Goal: Task Accomplishment & Management: Manage account settings

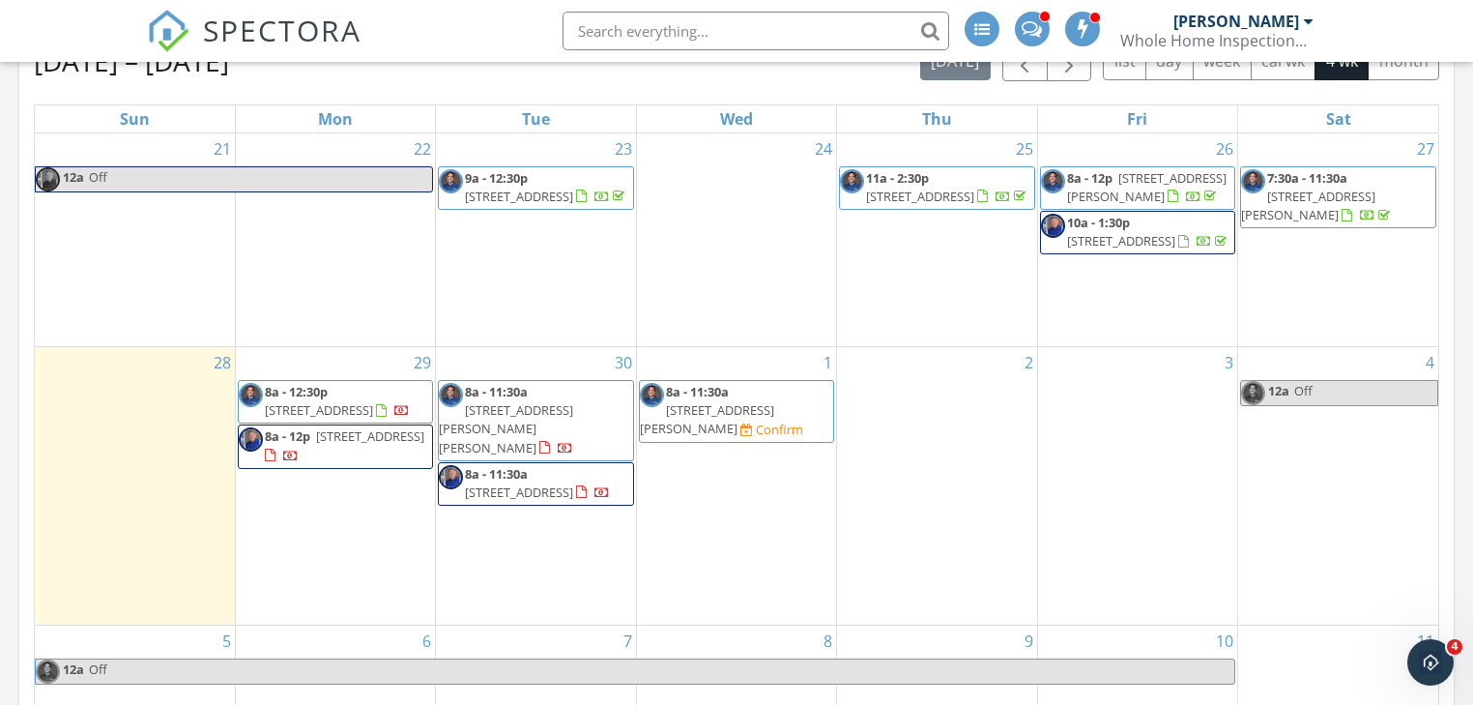
scroll to position [773, 0]
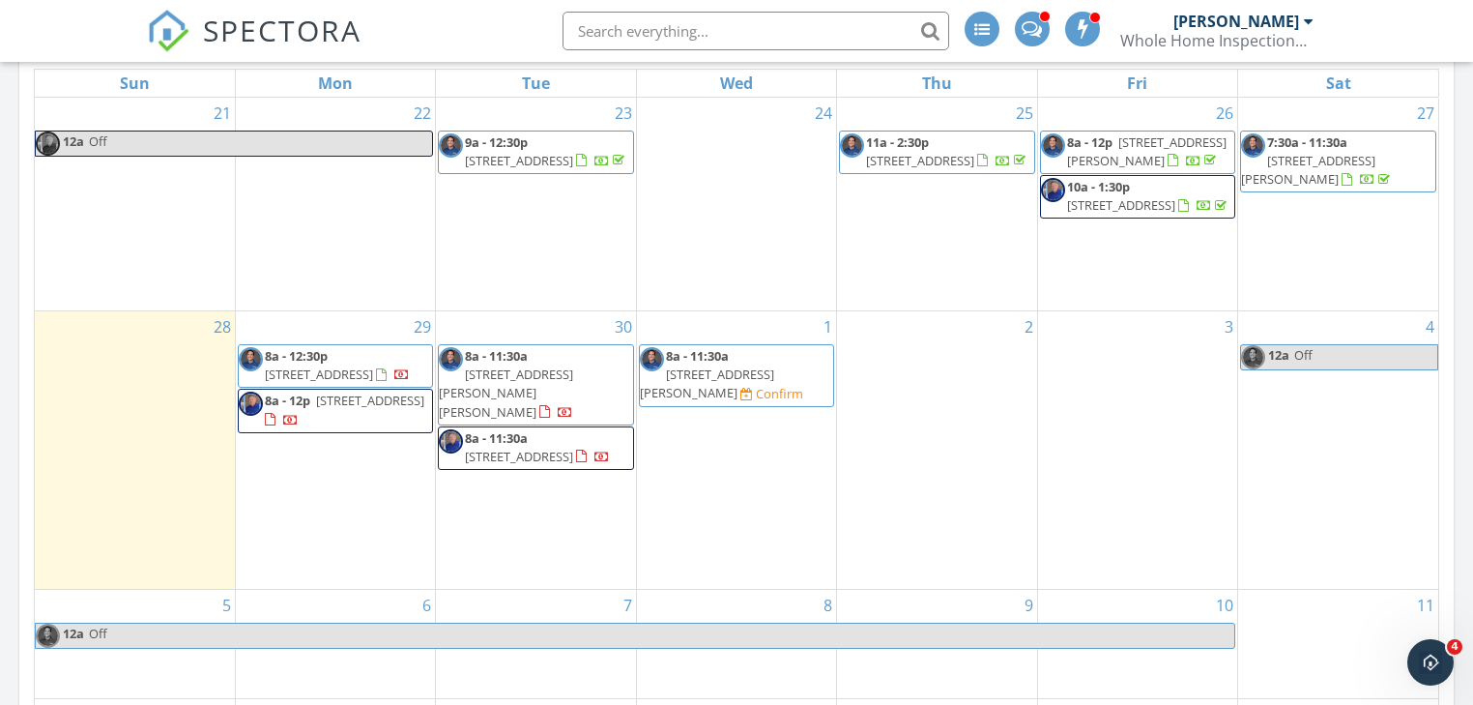
click at [800, 404] on span "8a - 11:30a 11469 W Nadine Way, Peoria 85383 Confirm" at bounding box center [736, 375] width 193 height 57
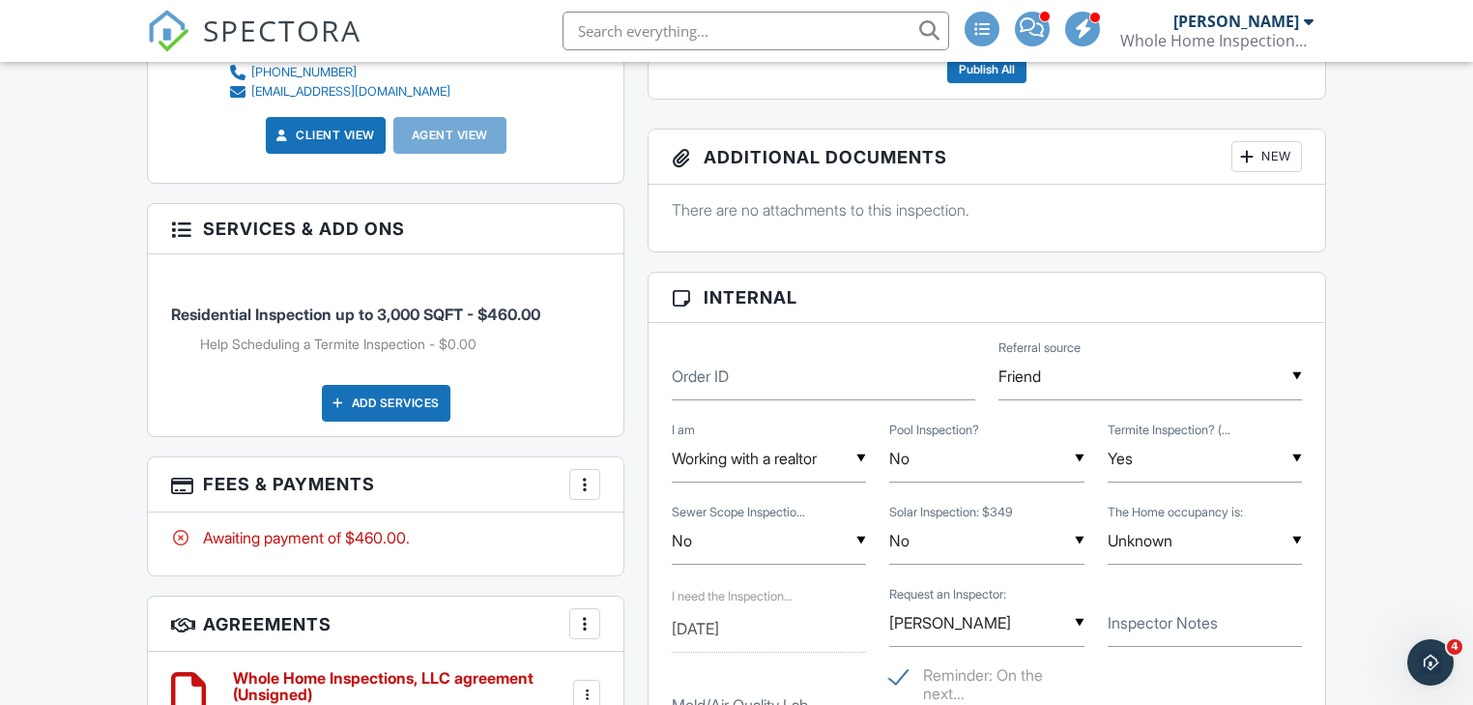
scroll to position [1083, 0]
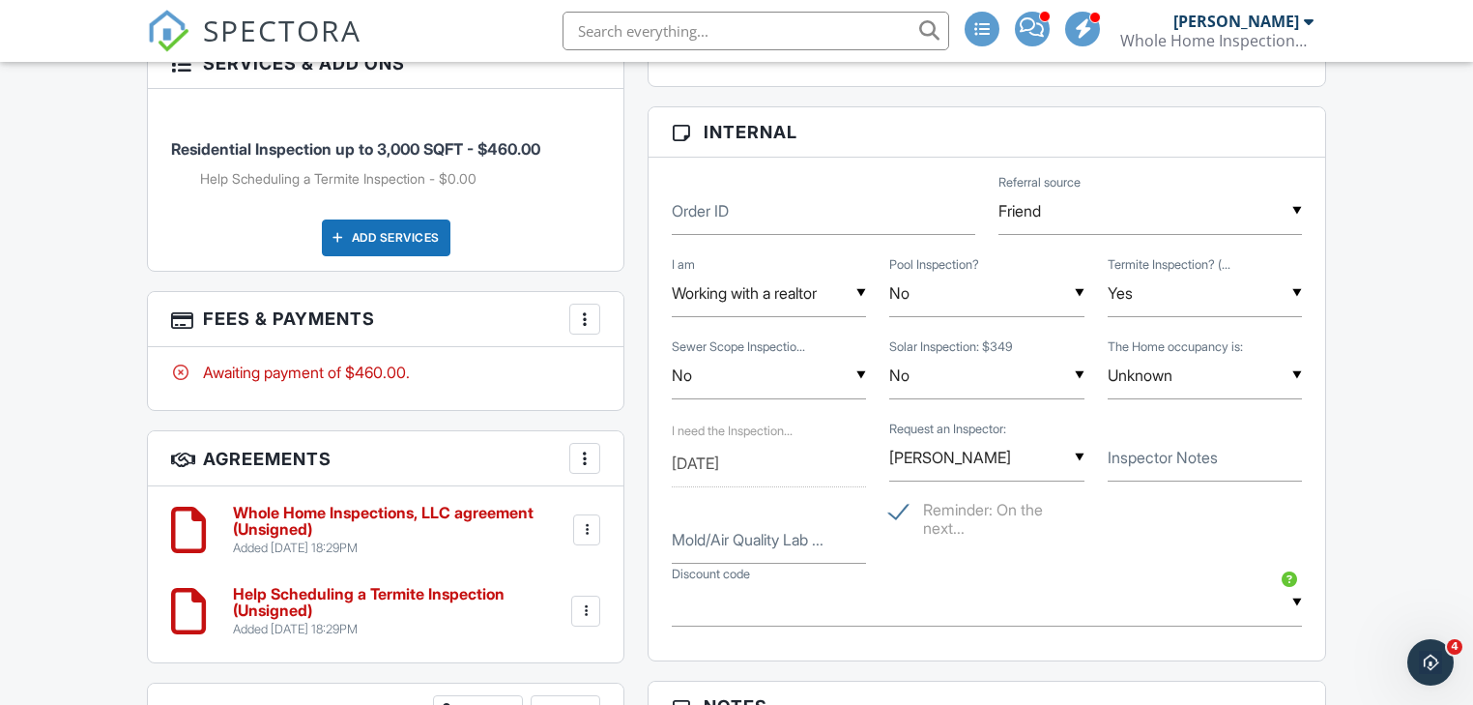
click at [865, 371] on input "No" at bounding box center [769, 375] width 194 height 47
click at [1396, 390] on div "Dashboard Templates Contacts Metrics Automations Settings Inspections Support C…" at bounding box center [736, 459] width 1473 height 2960
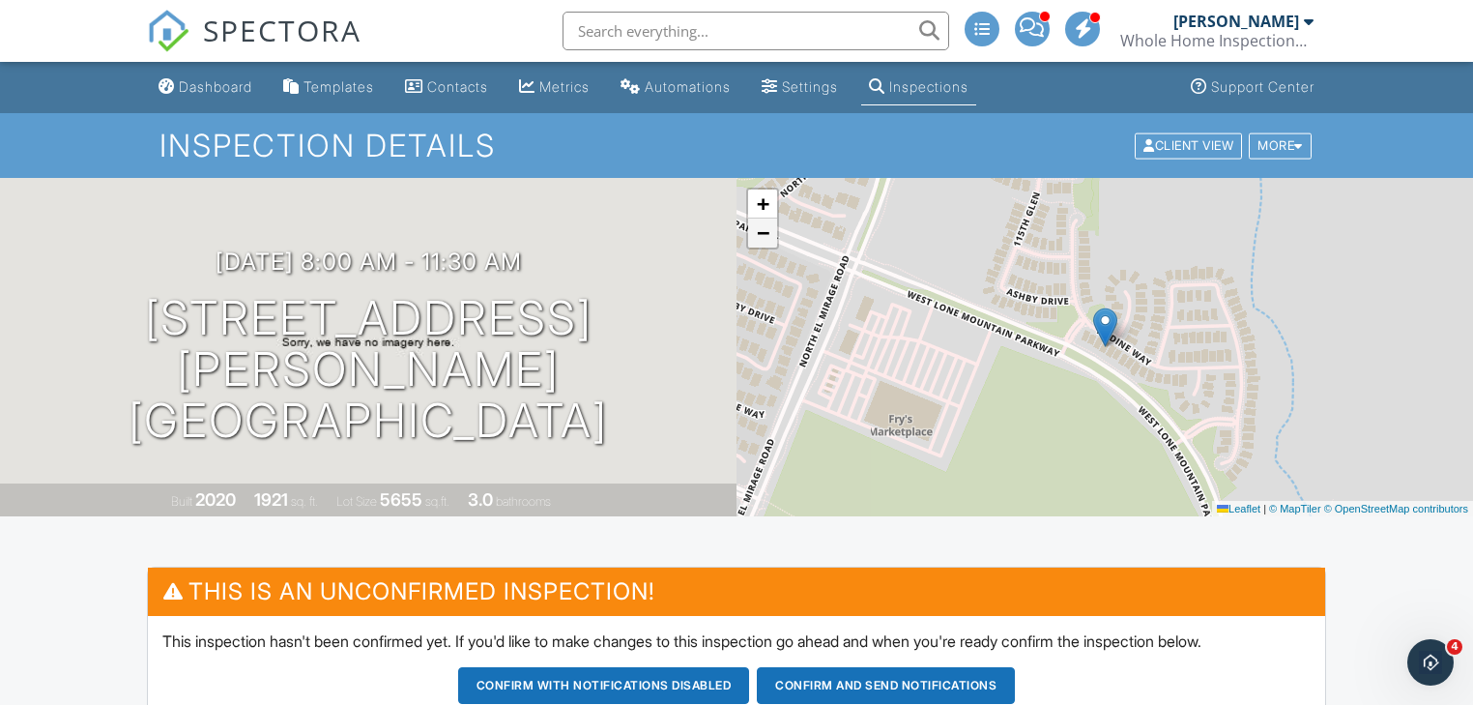
click at [750, 237] on link "−" at bounding box center [762, 232] width 29 height 29
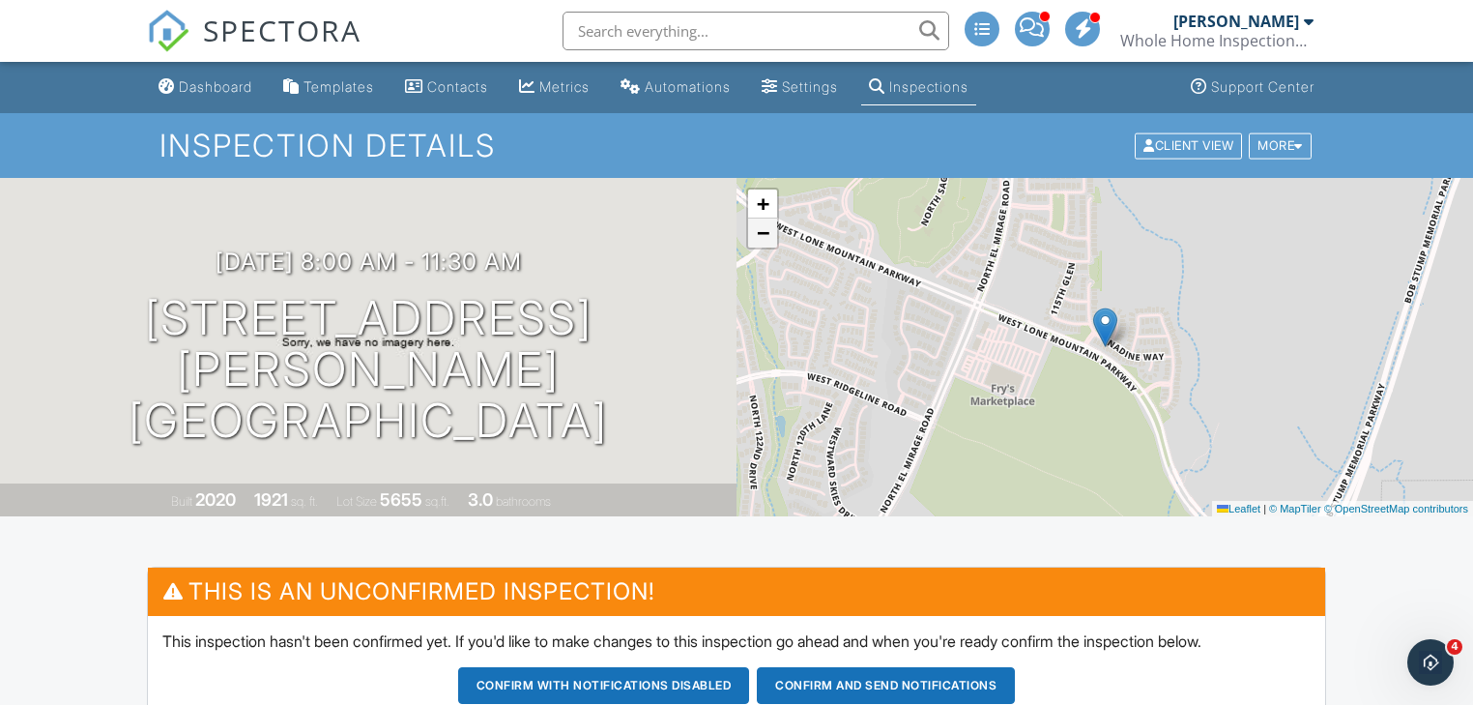
click at [750, 237] on link "−" at bounding box center [762, 232] width 29 height 29
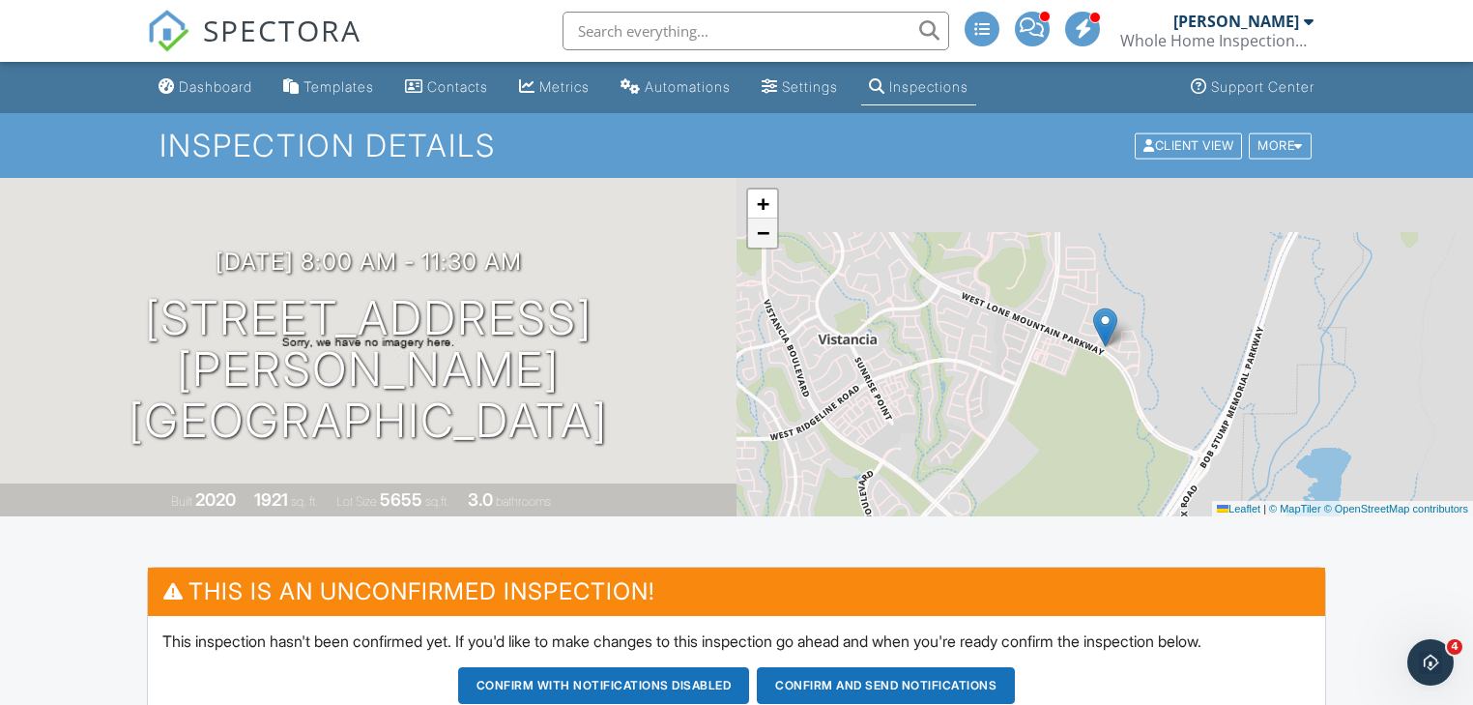
click at [750, 237] on link "−" at bounding box center [762, 232] width 29 height 29
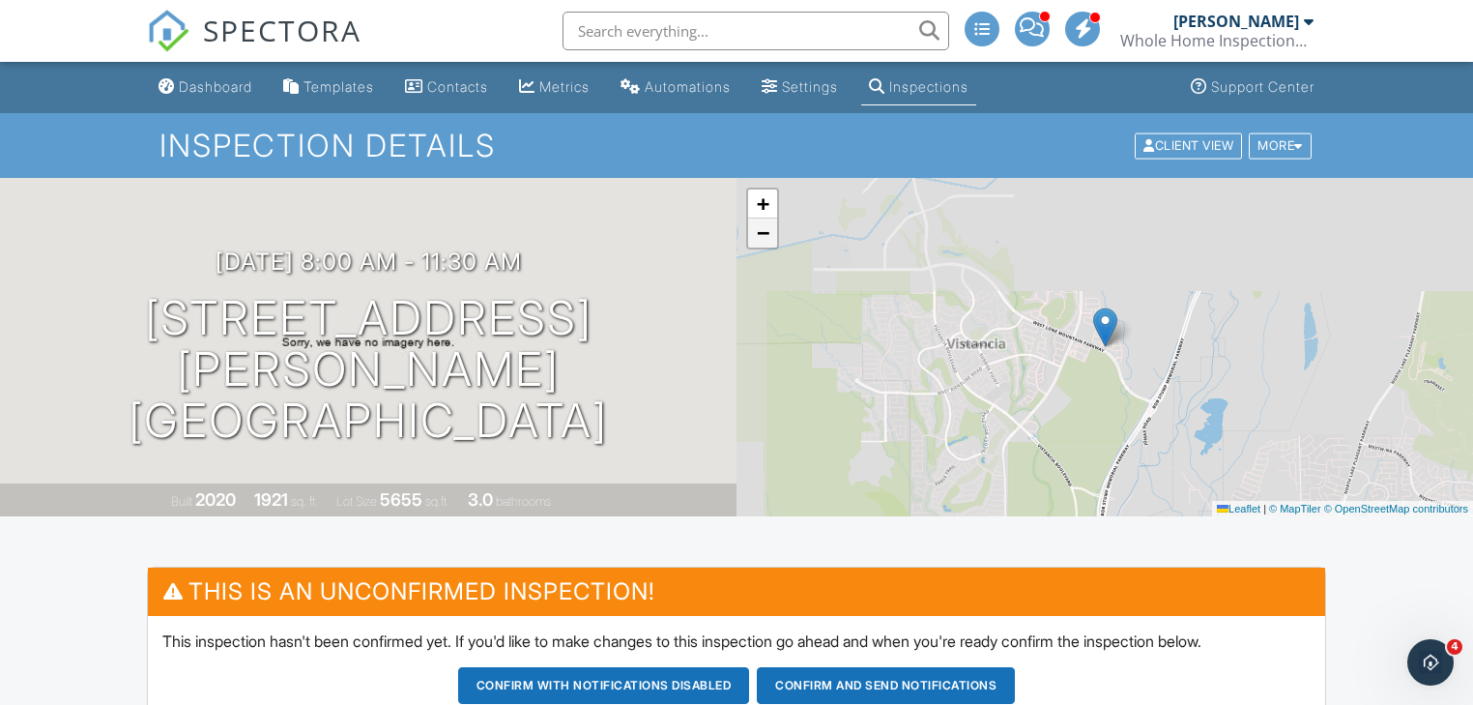
click at [750, 237] on link "−" at bounding box center [762, 232] width 29 height 29
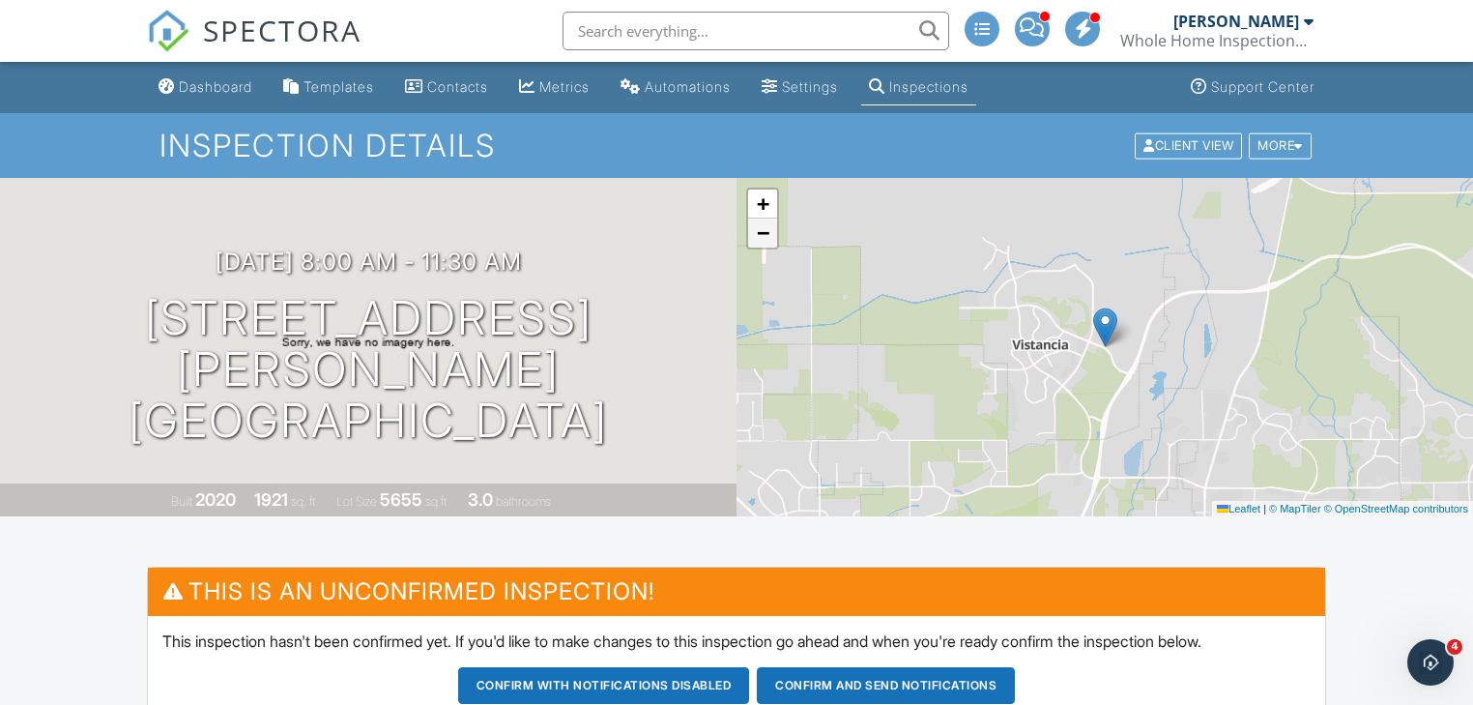
click at [750, 237] on link "−" at bounding box center [762, 232] width 29 height 29
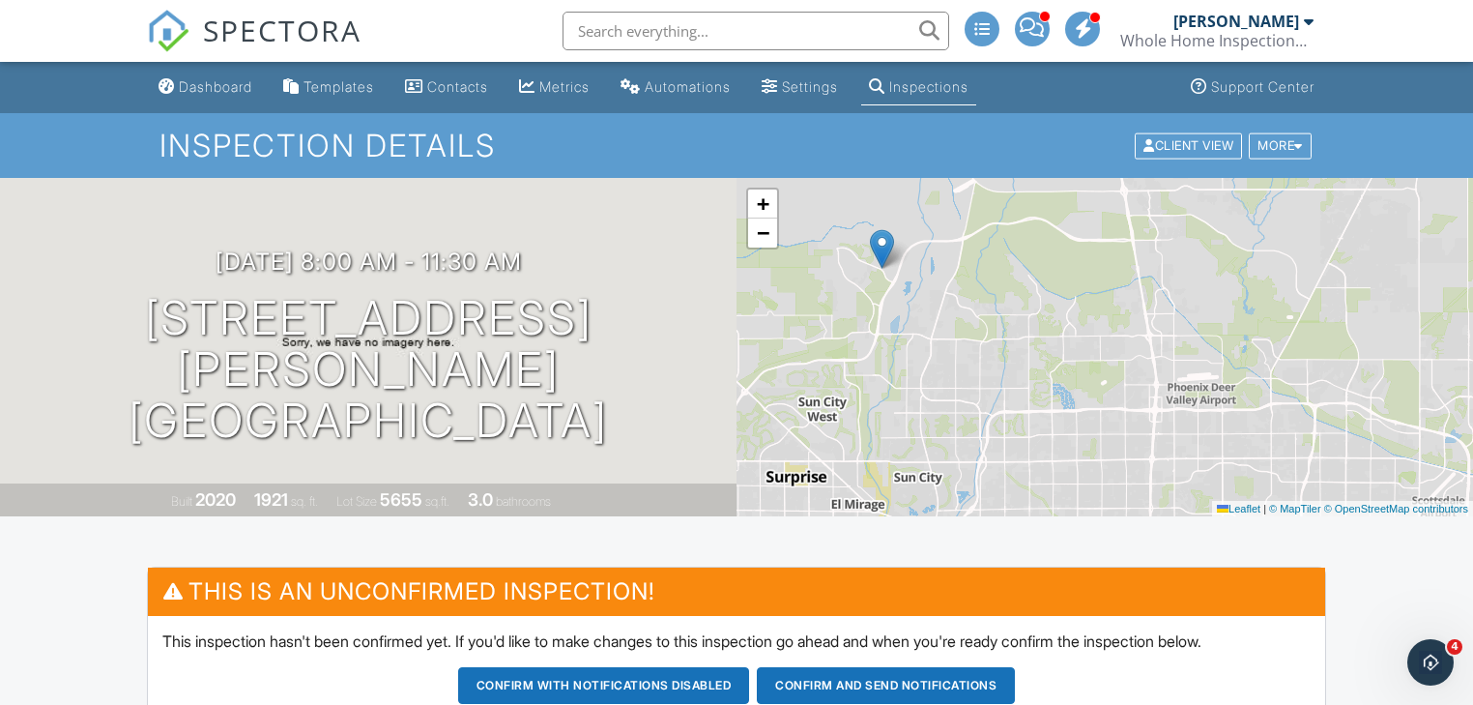
drag, startPoint x: 1245, startPoint y: 394, endPoint x: 1113, endPoint y: 346, distance: 141.0
click at [1113, 346] on div "+ − Leaflet | © MapTiler © OpenStreetMap contributors" at bounding box center [1105, 347] width 737 height 338
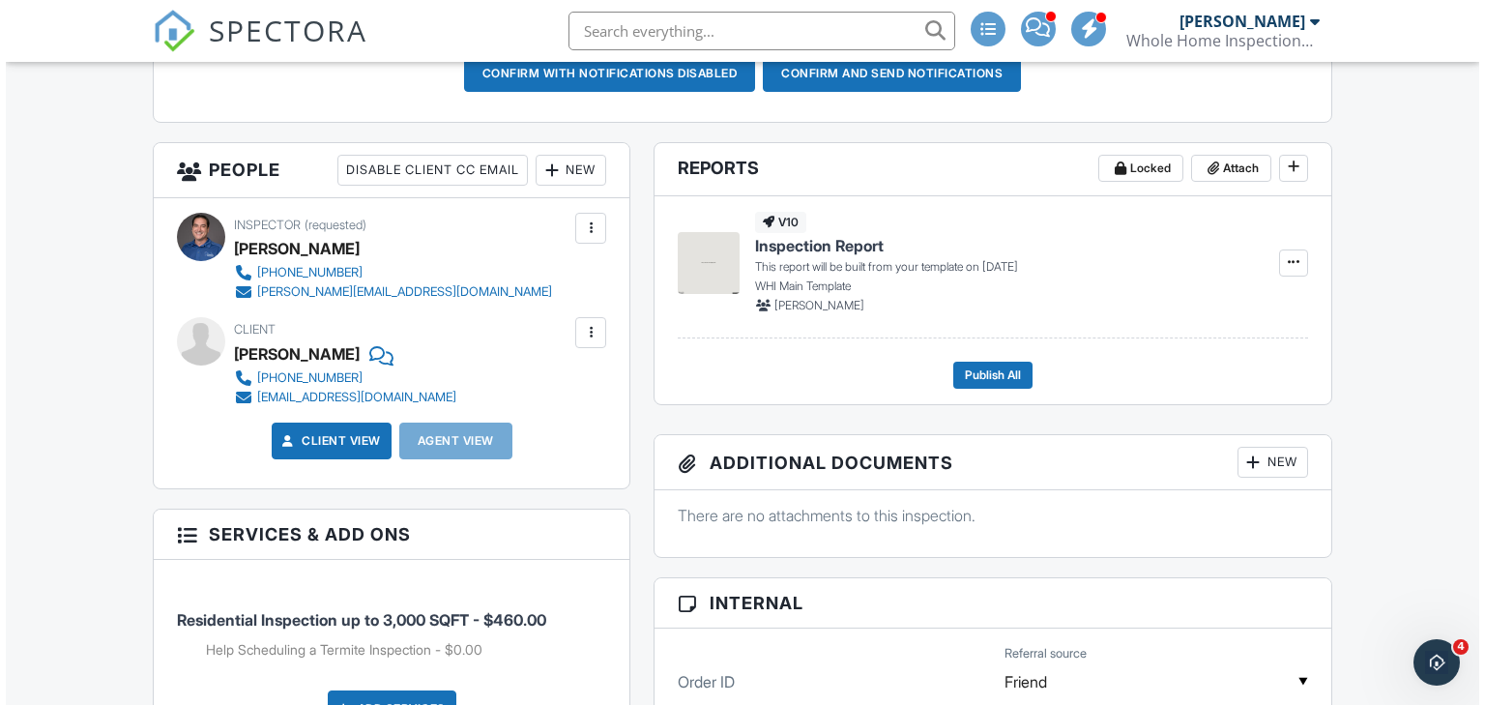
scroll to position [619, 0]
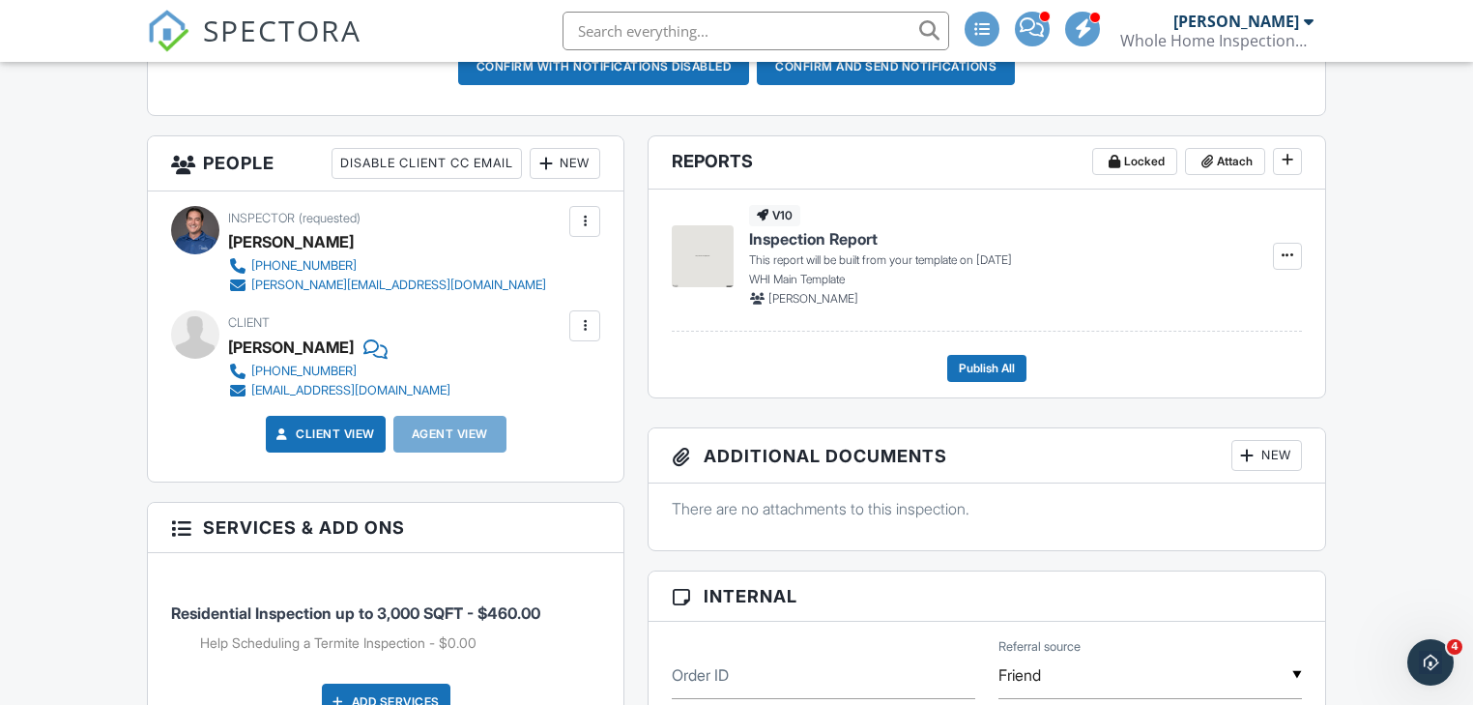
click at [569, 166] on div "New" at bounding box center [565, 163] width 71 height 31
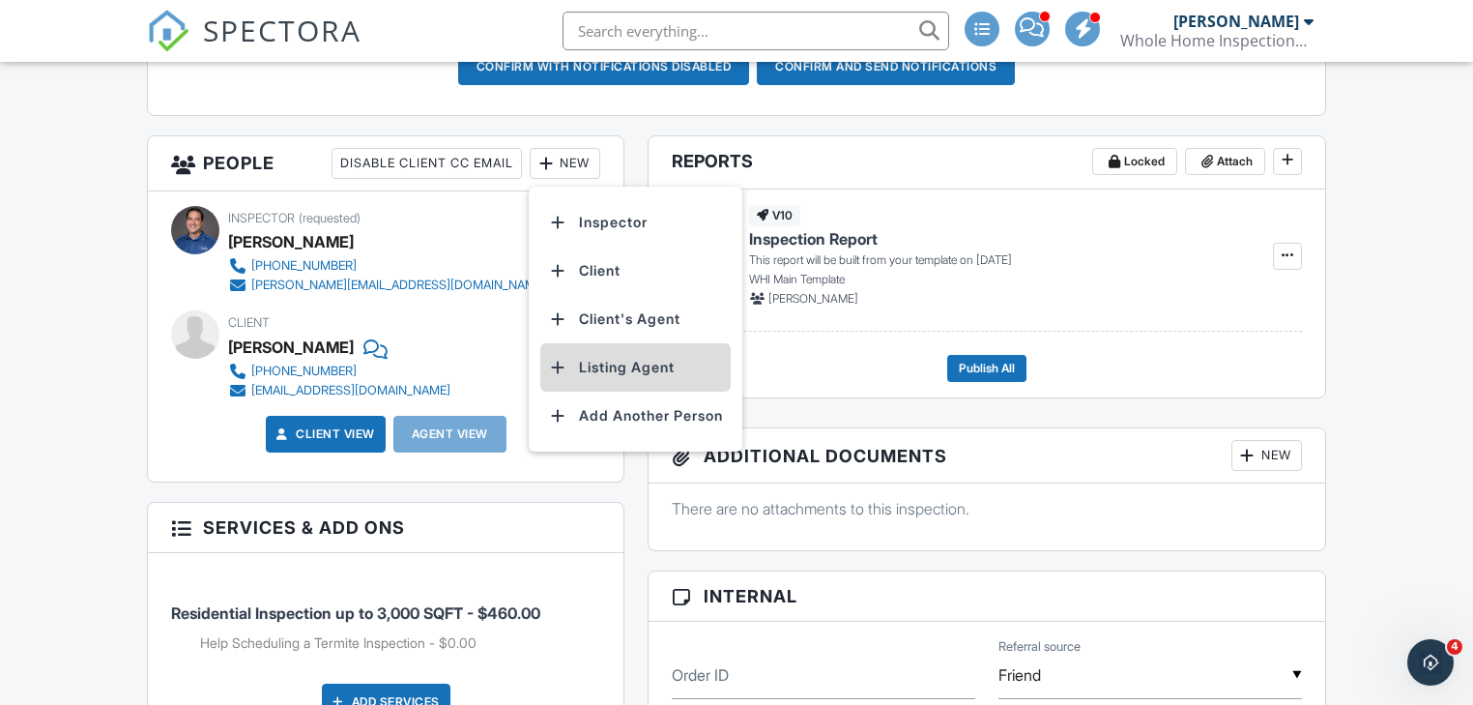
click at [594, 367] on li "Listing Agent" at bounding box center [635, 367] width 190 height 48
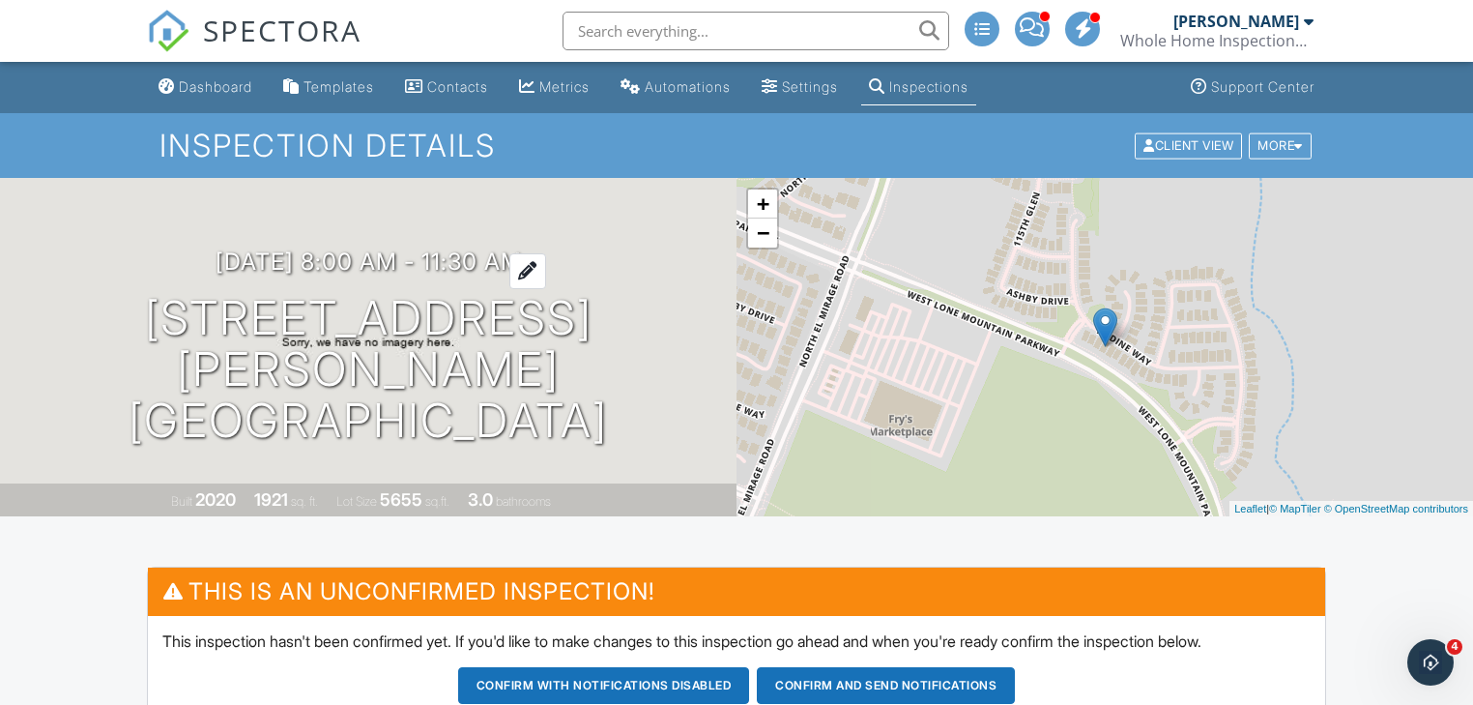
click at [299, 275] on h3 "[DATE] 8:00 am - 11:30 am" at bounding box center [369, 261] width 306 height 26
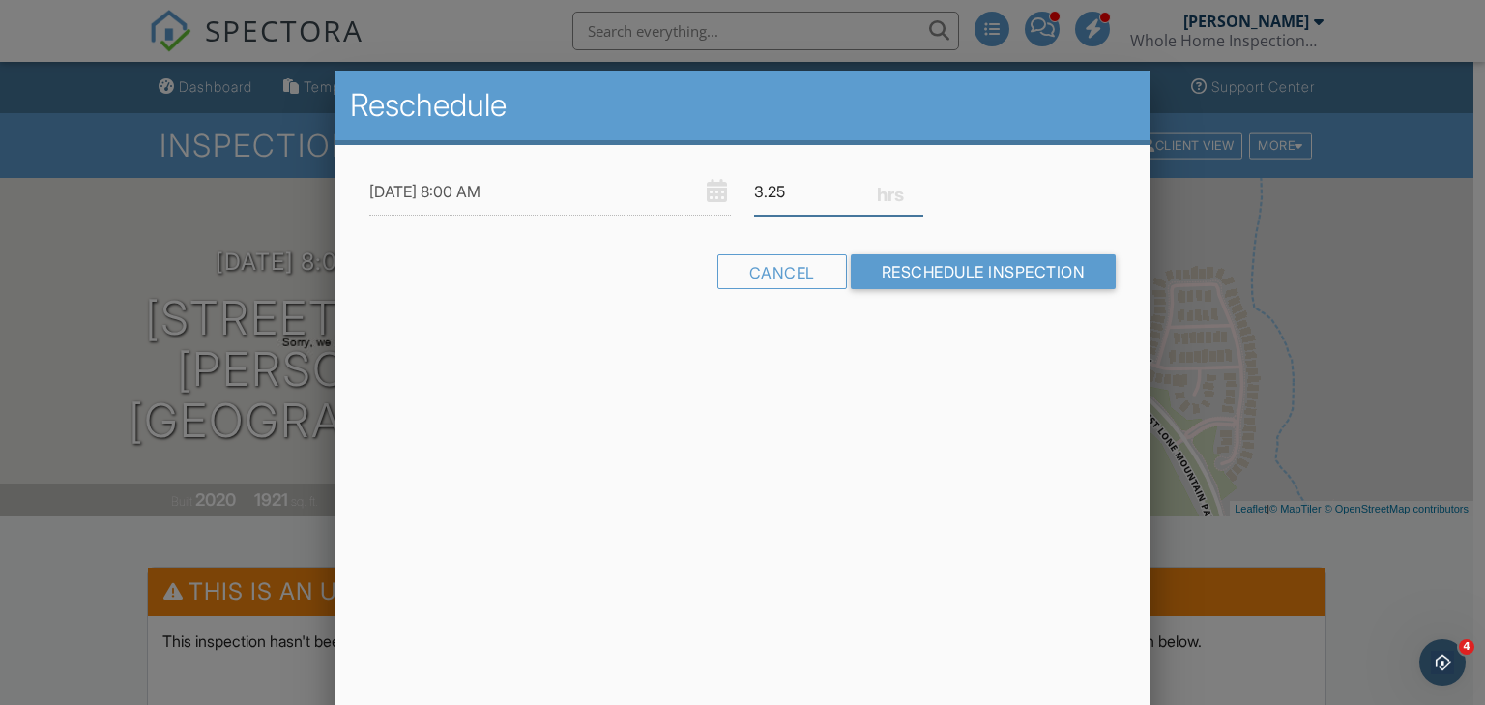
click at [915, 195] on input "3.25" at bounding box center [838, 191] width 169 height 47
type input "3"
click at [915, 195] on input "3" at bounding box center [838, 191] width 169 height 47
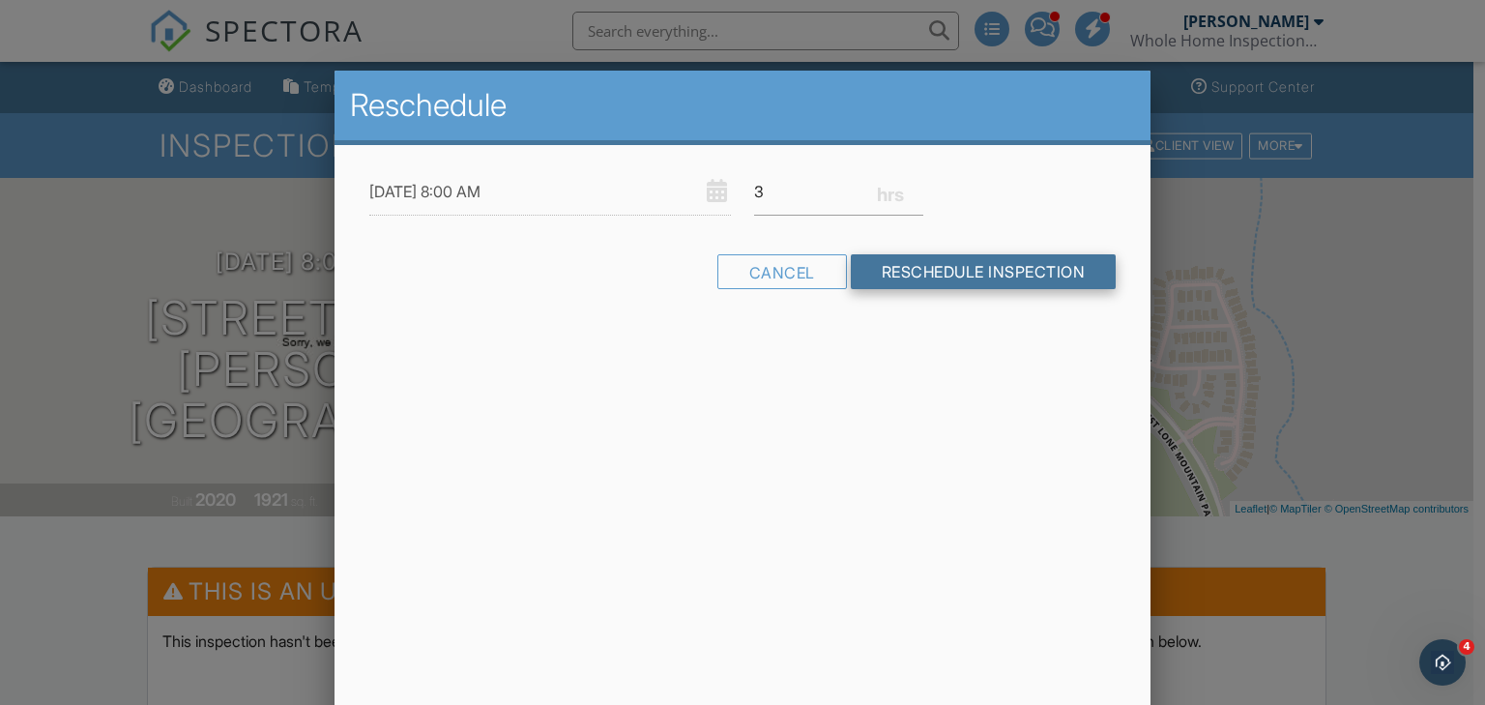
click at [889, 275] on input "Reschedule Inspection" at bounding box center [984, 271] width 266 height 35
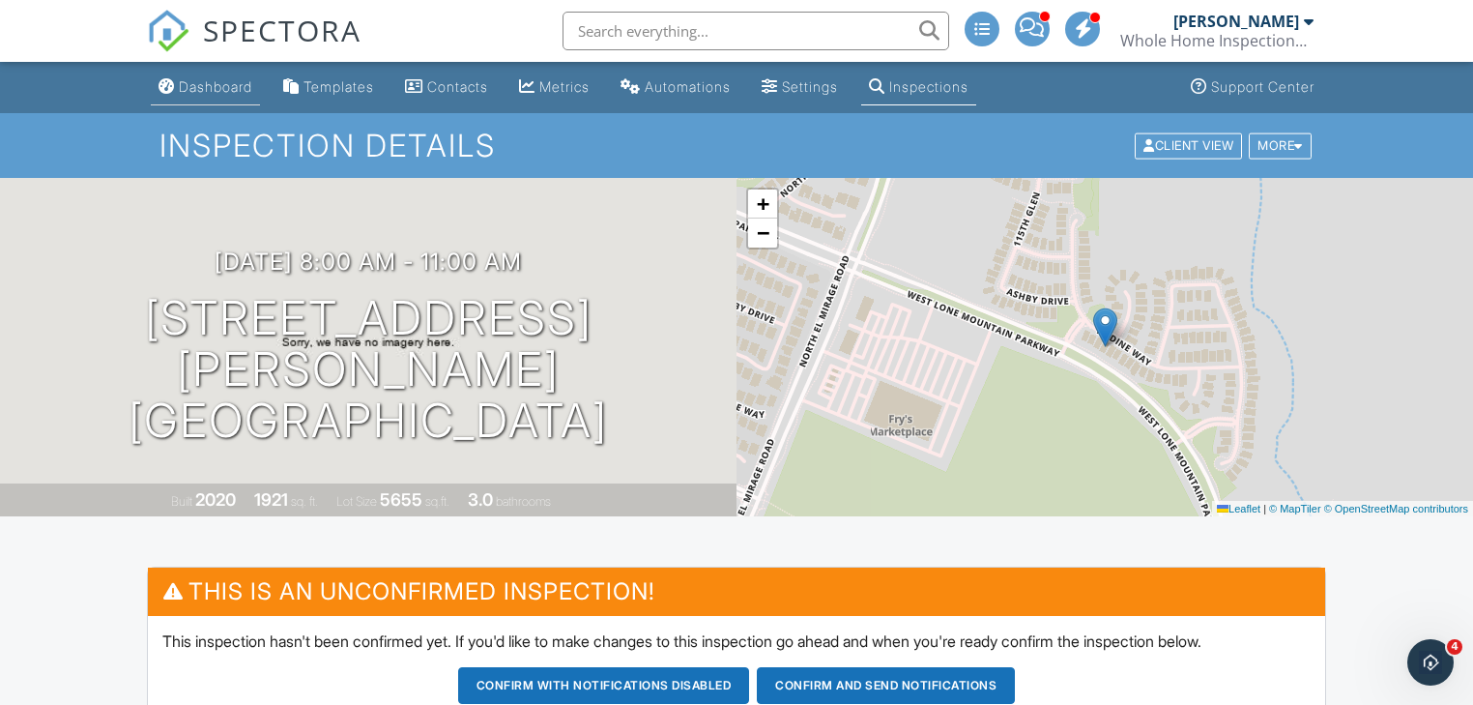
click at [184, 93] on div "Dashboard" at bounding box center [215, 86] width 73 height 16
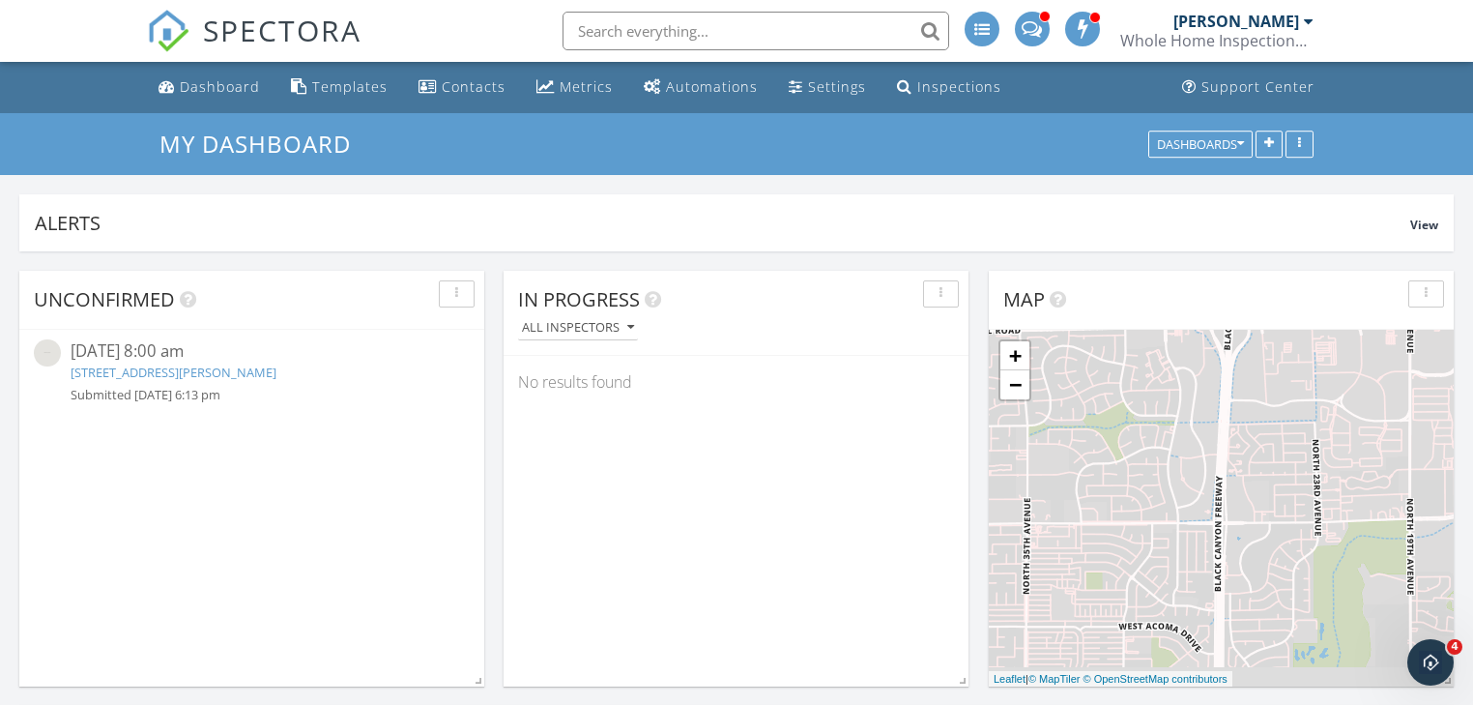
click at [646, 22] on input "text" at bounding box center [756, 31] width 387 height 39
paste input "[PERSON_NAME]"
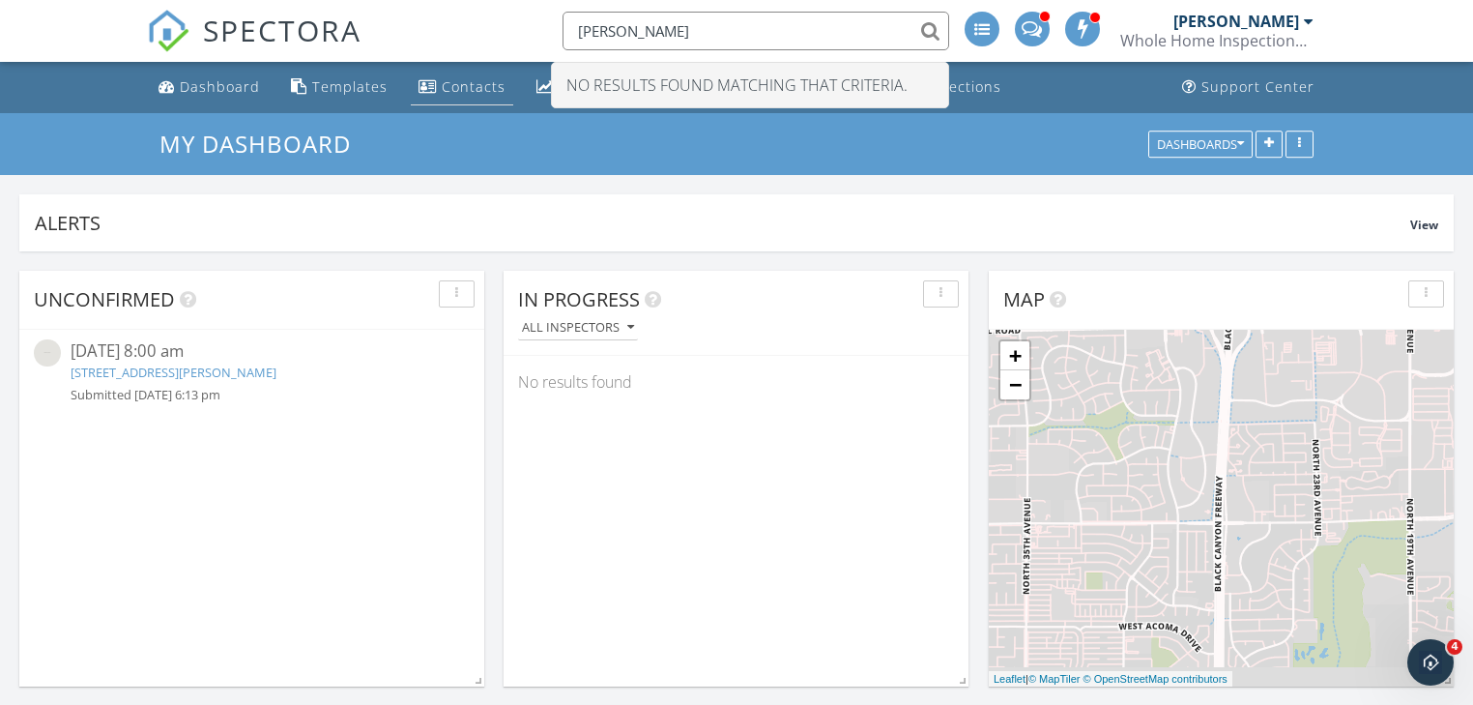
type input "[PERSON_NAME]"
click at [472, 85] on div "Contacts" at bounding box center [474, 86] width 64 height 18
